Goal: Task Accomplishment & Management: Manage account settings

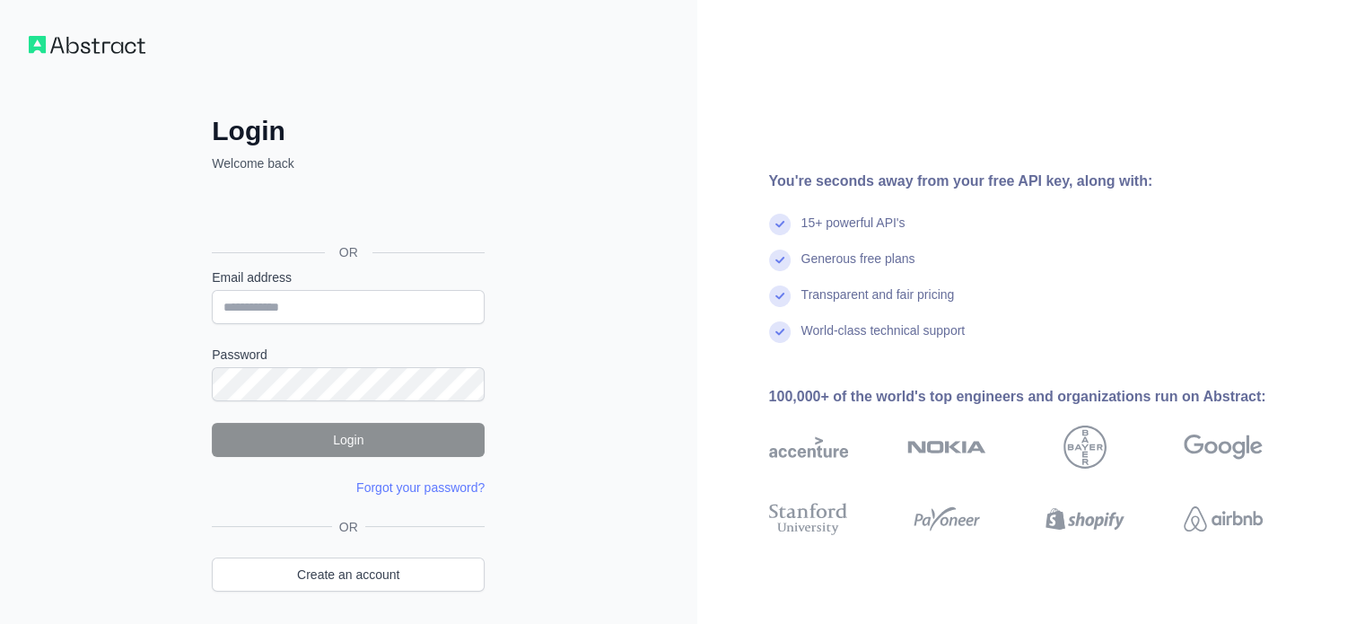
type input "**********"
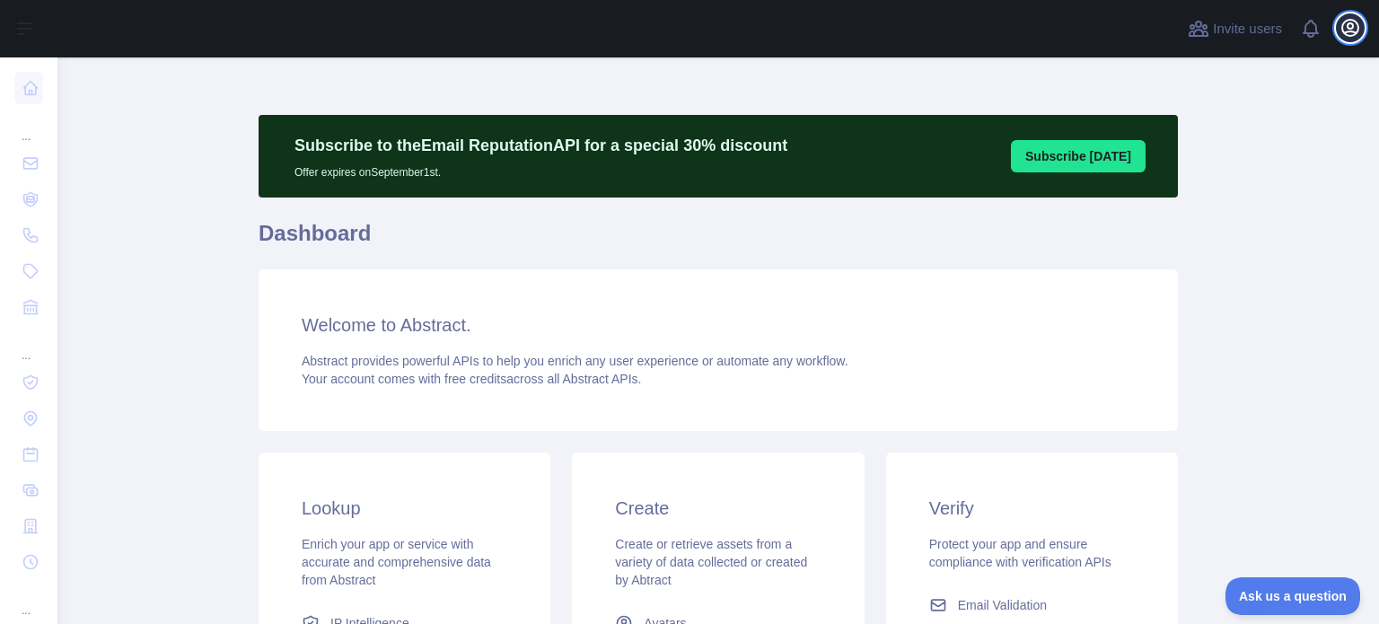
click at [1362, 22] on button "Open user menu" at bounding box center [1349, 27] width 29 height 29
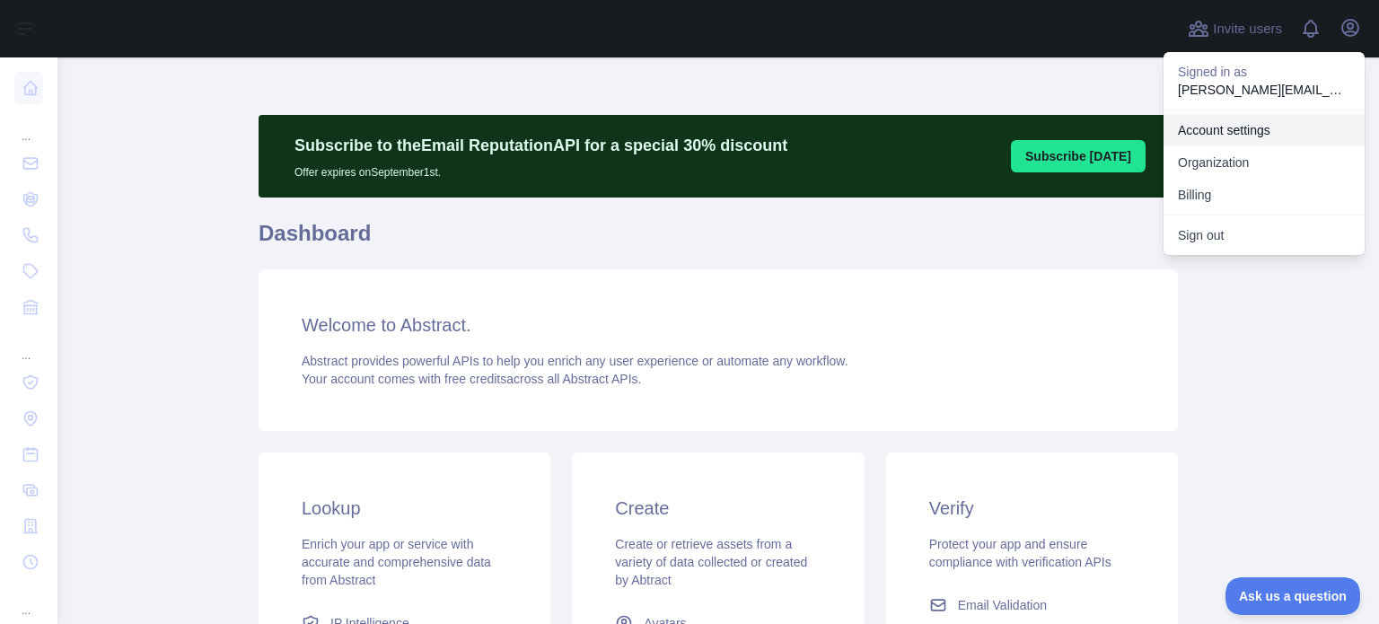
click at [1213, 127] on link "Account settings" at bounding box center [1263, 130] width 201 height 32
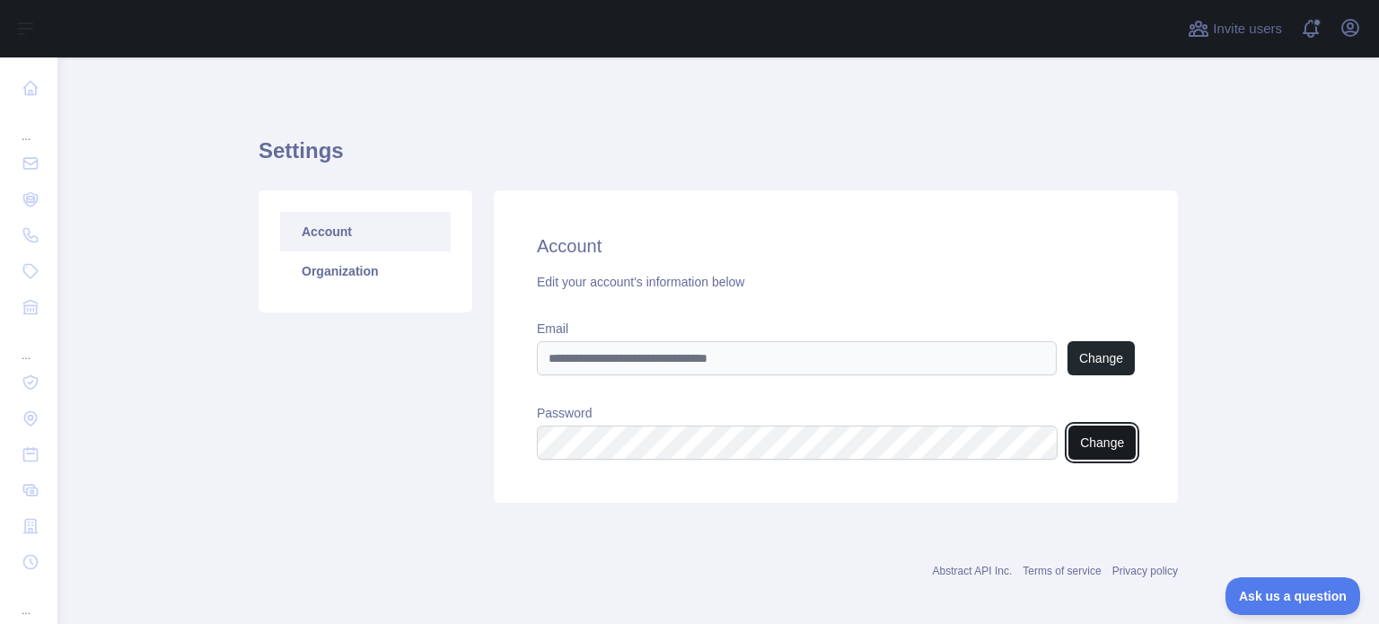
click at [1096, 441] on button "Change" at bounding box center [1101, 442] width 67 height 34
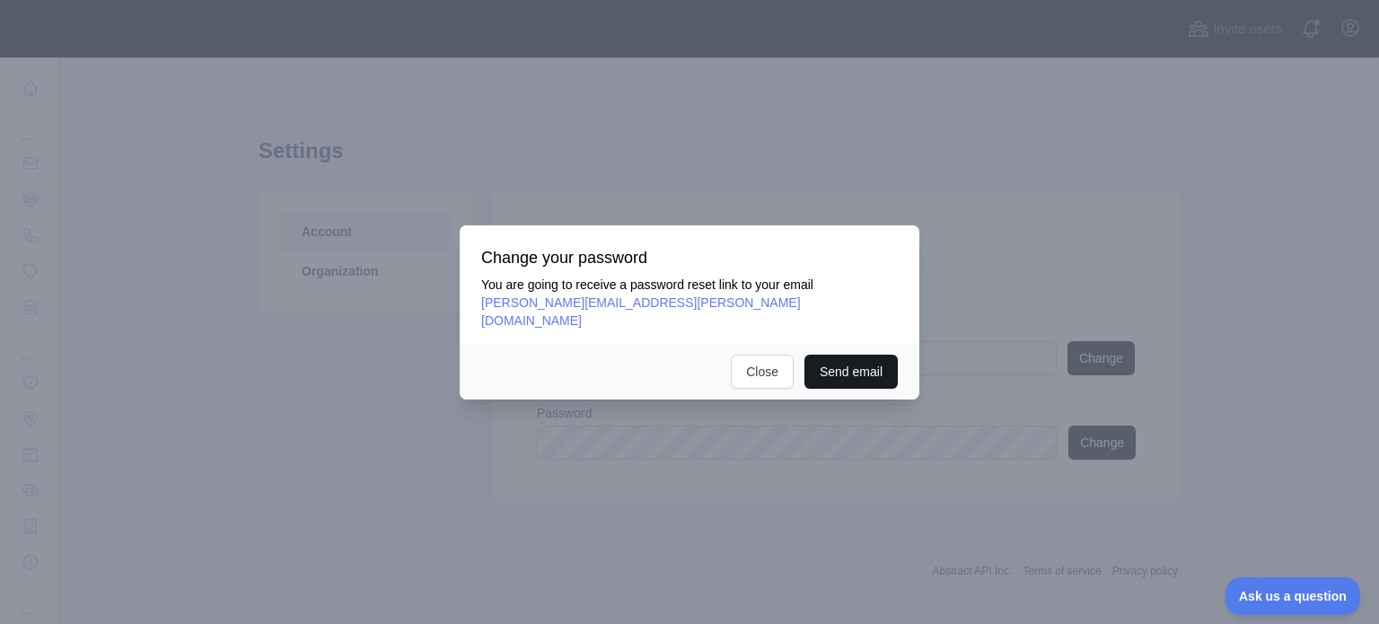
click at [862, 355] on button "Send email" at bounding box center [850, 372] width 93 height 34
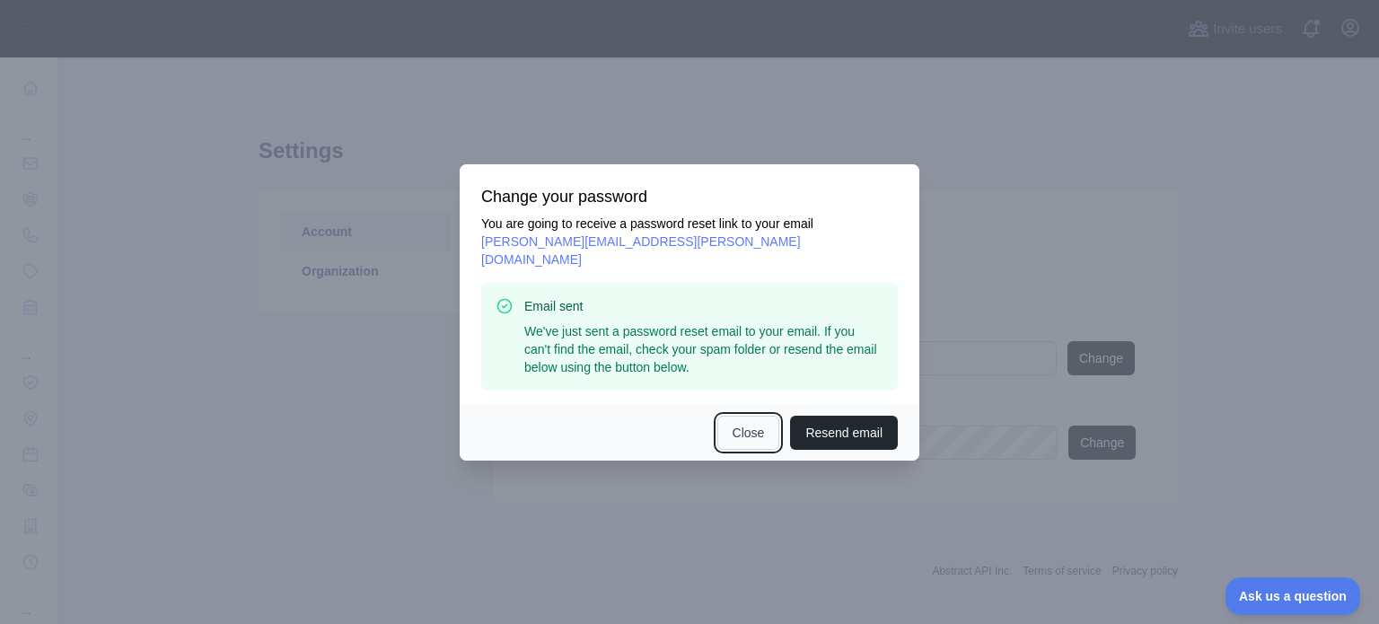
click at [765, 419] on button "Close" at bounding box center [748, 433] width 63 height 34
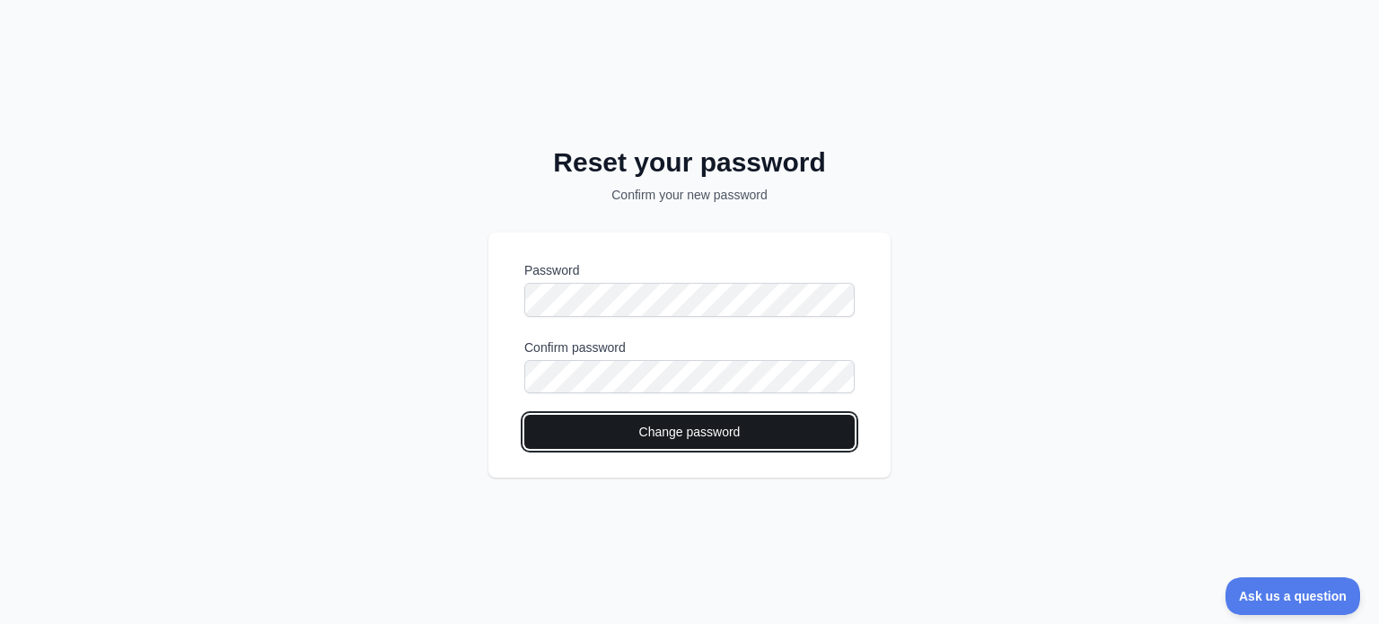
click at [758, 426] on button "Change password" at bounding box center [689, 432] width 330 height 34
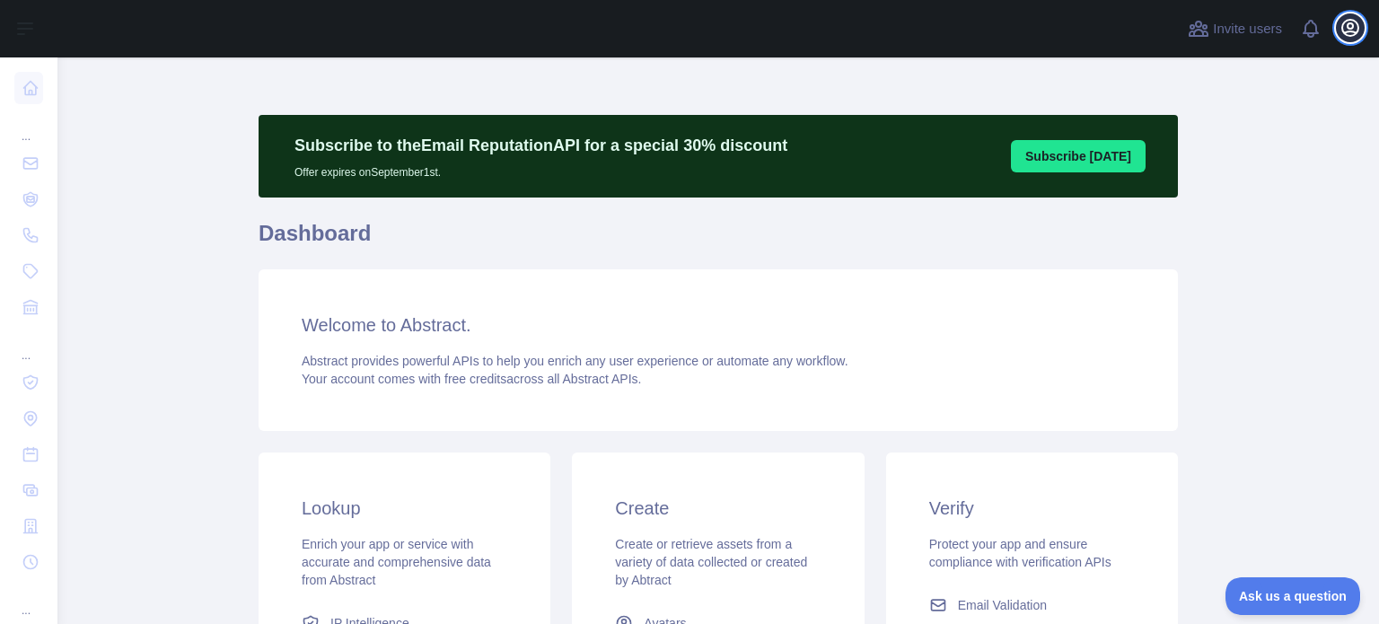
click at [1335, 30] on button "Open user menu" at bounding box center [1349, 27] width 29 height 29
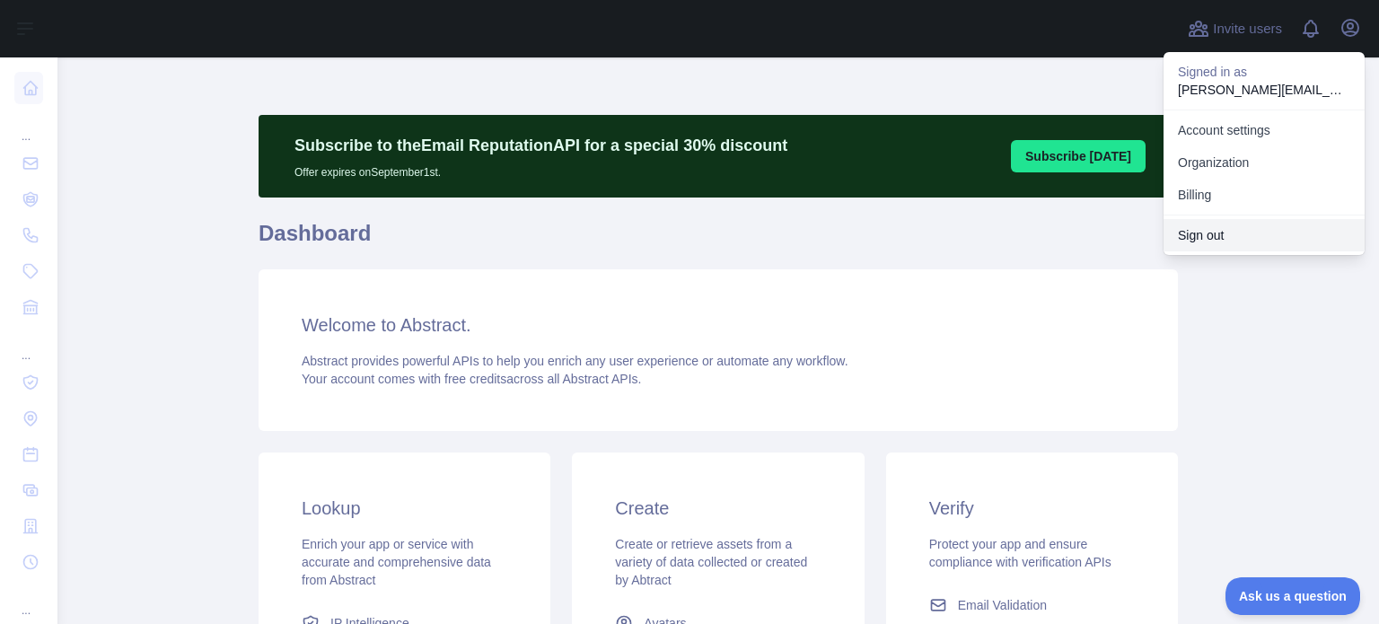
click at [1212, 229] on button "Sign out" at bounding box center [1263, 235] width 201 height 32
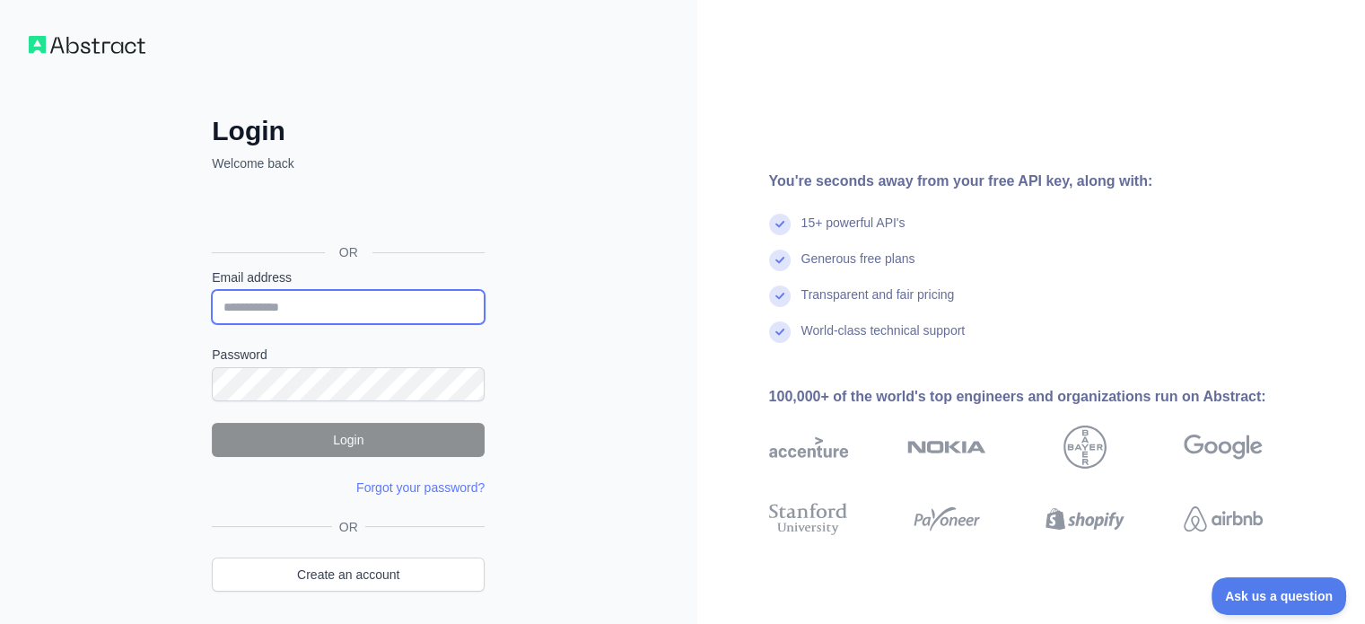
click at [330, 300] on input "Email address" at bounding box center [348, 307] width 273 height 34
type input "**********"
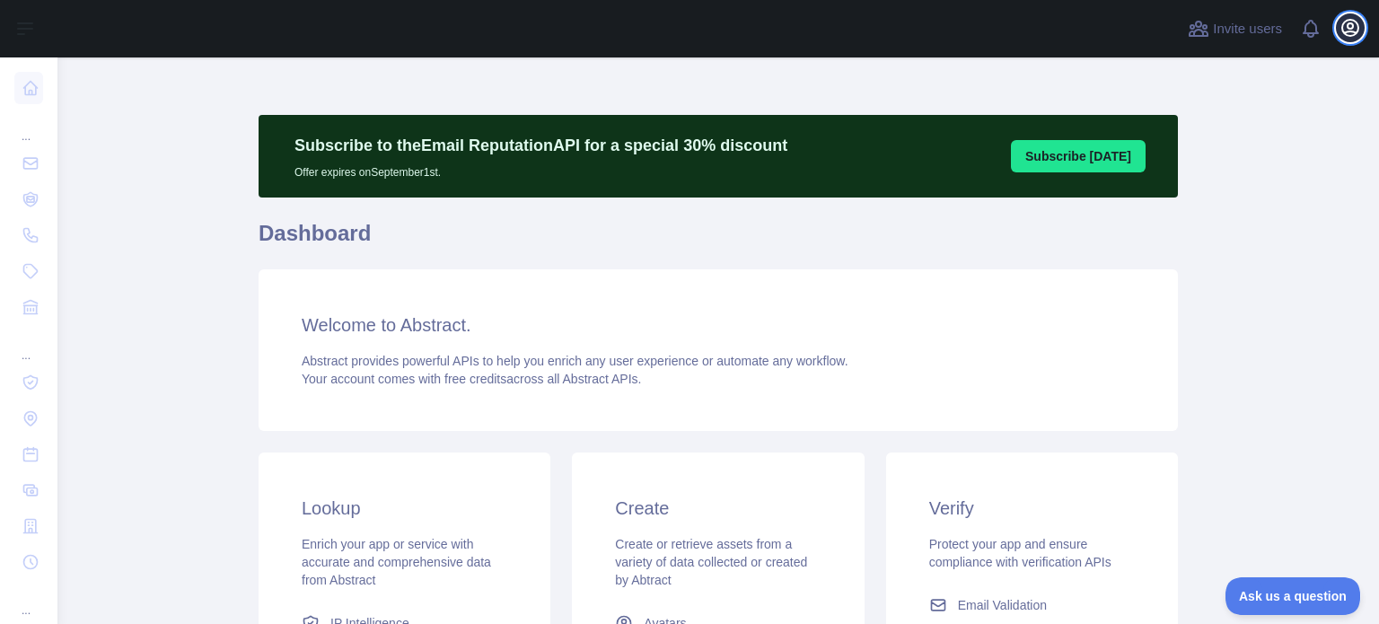
click at [1361, 28] on button "Open user menu" at bounding box center [1349, 27] width 29 height 29
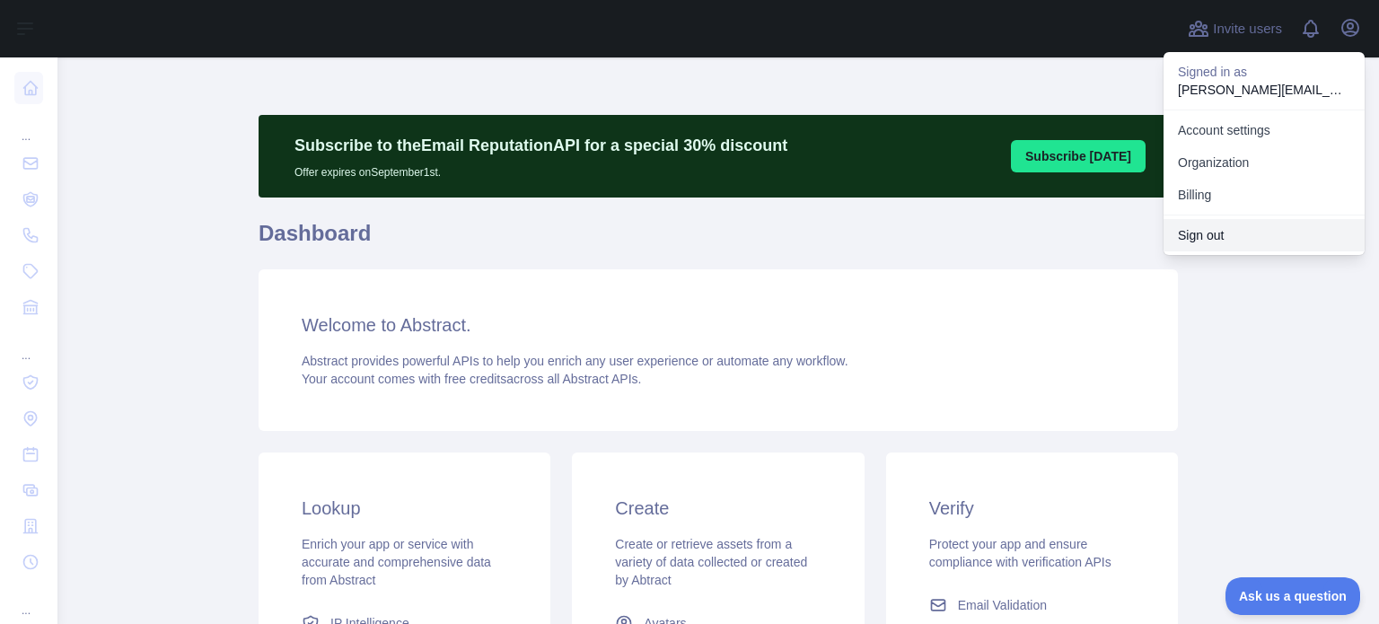
click at [1221, 241] on button "Sign out" at bounding box center [1263, 235] width 201 height 32
